Goal: Task Accomplishment & Management: Manage account settings

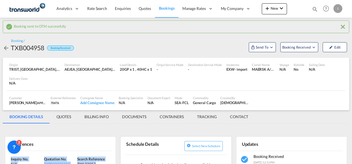
scroll to position [83, 0]
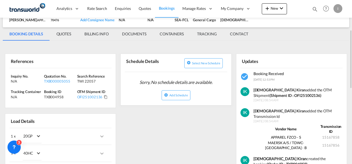
click at [317, 8] on md-icon "icon-magnify" at bounding box center [315, 9] width 6 height 6
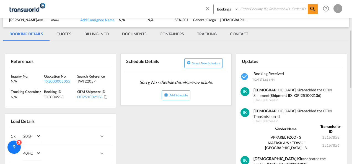
click at [279, 9] on input at bounding box center [273, 9] width 69 height 10
paste input "TXB004882"
click at [308, 11] on input "TXB004882" at bounding box center [273, 9] width 69 height 10
type input "TXB004882"
click at [312, 11] on md-icon "icon-magnify" at bounding box center [313, 9] width 7 height 7
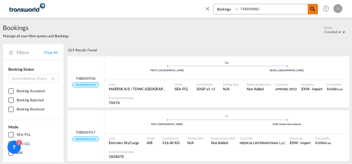
click at [312, 8] on md-icon "icon-magnify" at bounding box center [313, 9] width 7 height 7
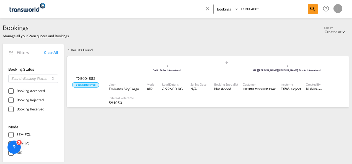
click at [246, 77] on div ".a{fill:#aaa8ad;} .a{fill:#aaa8ad;} DXB | Dubai International ATL | [PERSON_NAM…" at bounding box center [226, 70] width 245 height 18
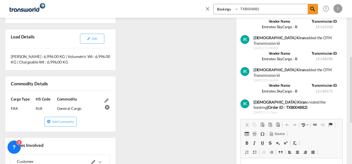
scroll to position [221, 0]
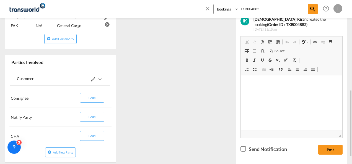
click at [92, 78] on md-icon at bounding box center [93, 80] width 4 height 4
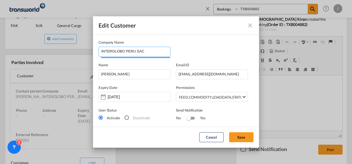
drag, startPoint x: 145, startPoint y: 53, endPoint x: 78, endPoint y: 51, distance: 67.3
click at [87, 53] on div "Edit Customer Company Name INTERGLOBO [GEOGRAPHIC_DATA] SAC Name [PERSON_NAME] …" at bounding box center [176, 82] width 352 height 164
paste input "nterglobo Airfreight USA Inc."
drag, startPoint x: 144, startPoint y: 51, endPoint x: 119, endPoint y: 51, distance: 25.2
click at [119, 51] on input "Interglobo Airfreight USA In" at bounding box center [135, 51] width 69 height 8
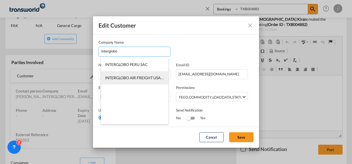
click at [134, 76] on span "INTERGLOBO AIR FREIGHT USA INC" at bounding box center [136, 78] width 63 height 5
type input "INTERGLOBO AIR FREIGHT USA INC"
type input "1828083"
type input "NJ 07305"
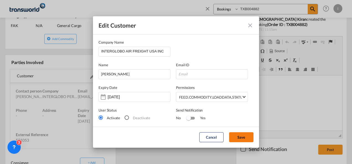
click at [243, 141] on button "Save" at bounding box center [241, 138] width 24 height 10
click at [182, 74] on input "Edit Customer Company ..." at bounding box center [212, 74] width 72 height 10
paste input "[EMAIL_ADDRESS][DOMAIN_NAME]"
type input "[EMAIL_ADDRESS][DOMAIN_NAME]"
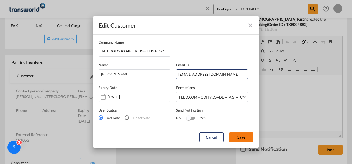
click at [243, 140] on button "Save" at bounding box center [241, 138] width 24 height 10
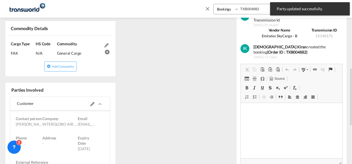
scroll to position [0, 0]
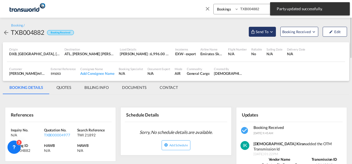
click at [263, 30] on span "Send To" at bounding box center [262, 32] width 14 height 6
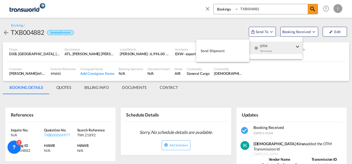
click at [269, 49] on div "Yet to sync" at bounding box center [277, 53] width 34 height 12
click at [238, 51] on button "Send Shipment" at bounding box center [222, 51] width 53 height 12
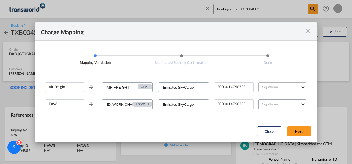
click at [279, 88] on md-select "Leg Name HANDLING ORIGIN HANDLING DESTINATION OTHERS TL PICK UP CUSTOMS ORIGIN …" at bounding box center [283, 88] width 48 height 10
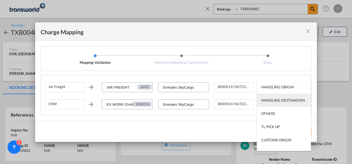
click at [269, 102] on div "HANDLING DESTINATION" at bounding box center [283, 100] width 44 height 5
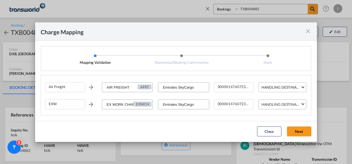
click at [274, 87] on div "HANDLING DESTINATION" at bounding box center [284, 87] width 44 height 4
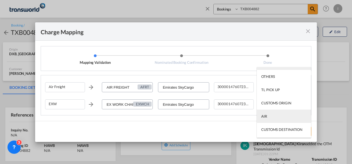
scroll to position [28, 0]
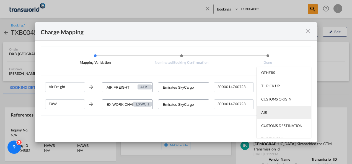
click at [267, 113] on div "AIR" at bounding box center [264, 112] width 6 height 5
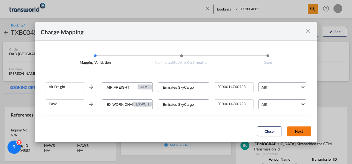
click at [298, 132] on button "Next" at bounding box center [299, 132] width 24 height 10
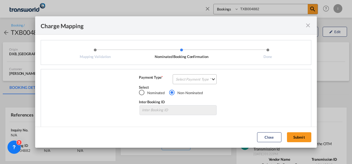
click at [200, 84] on md-select "Select Payment Type COLLECT PREPAID" at bounding box center [195, 79] width 44 height 10
click at [0, 0] on md-option "COLLECT" at bounding box center [0, 0] width 0 height 0
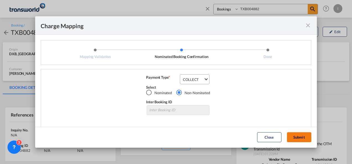
click at [293, 139] on button "Submit" at bounding box center [299, 138] width 24 height 10
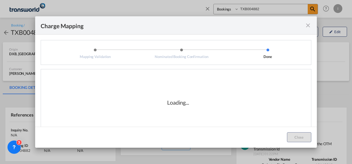
click at [189, 104] on div "Loading..." at bounding box center [178, 103] width 55 height 8
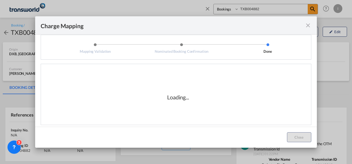
scroll to position [9, 0]
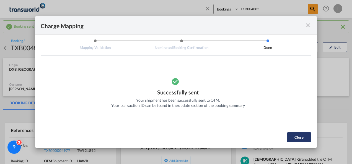
click at [294, 138] on button "Close" at bounding box center [299, 138] width 24 height 10
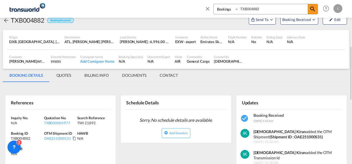
scroll to position [55, 0]
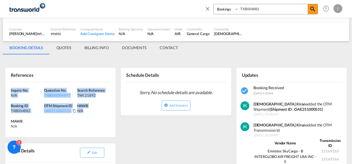
drag, startPoint x: 92, startPoint y: 115, endPoint x: 0, endPoint y: 87, distance: 97.0
click at [0, 87] on html "Analytics Reports Dashboard Rate Search Enquiries Quotes" at bounding box center [176, 82] width 352 height 164
drag, startPoint x: 0, startPoint y: 87, endPoint x: 23, endPoint y: 89, distance: 23.0
copy div "Inquiry No. N/A Quotation No. TXB000004977 Search Reference TWI 21892 Booking I…"
